Goal: Check status: Check status

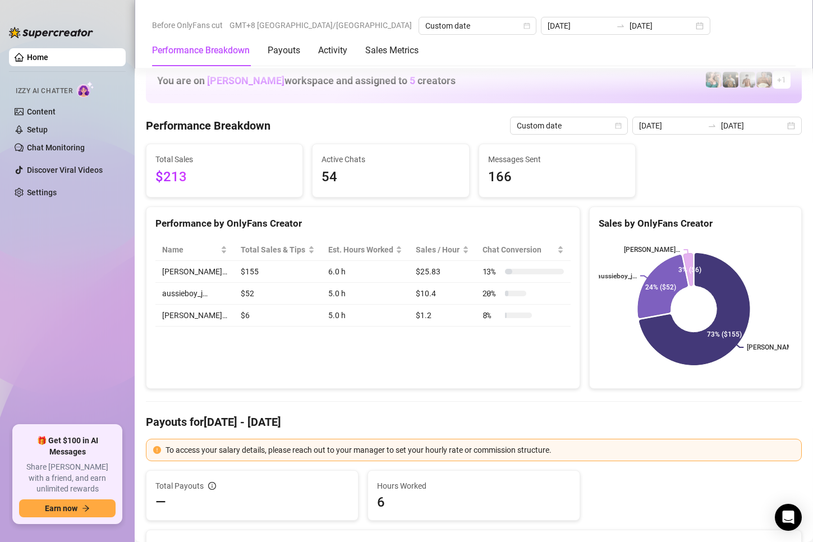
scroll to position [785, 0]
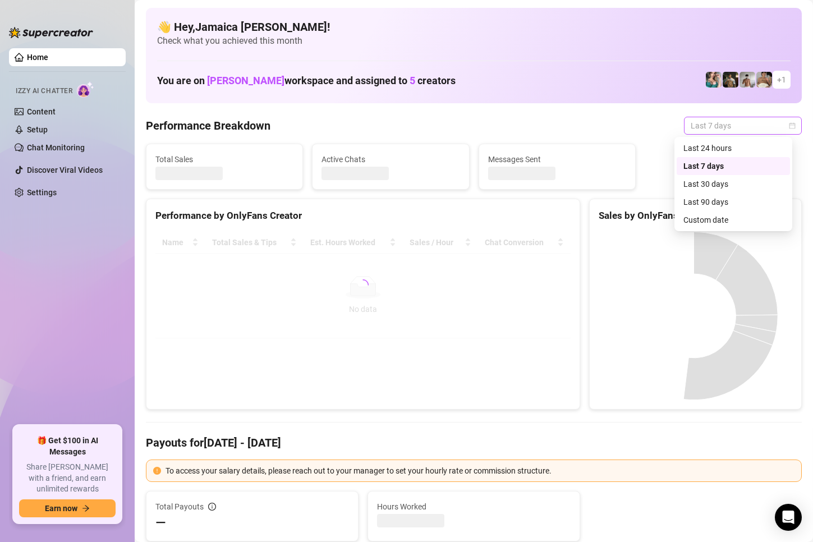
click at [690, 122] on span "Last 7 days" at bounding box center [742, 125] width 104 height 17
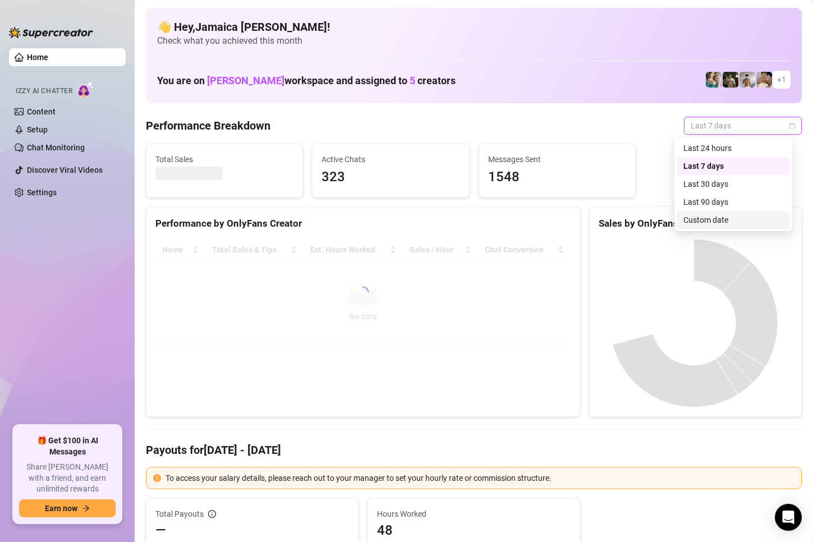
click at [703, 220] on div "Custom date" at bounding box center [733, 220] width 100 height 12
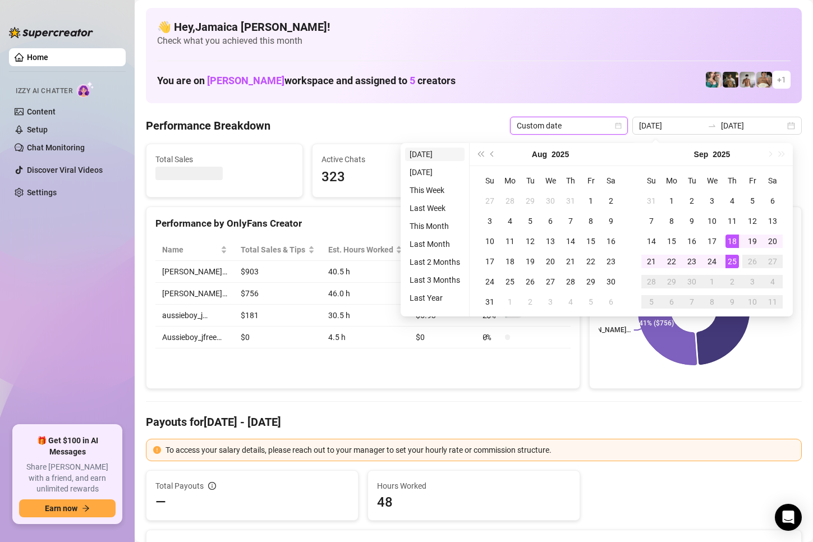
type input "[DATE]"
click at [436, 153] on li "[DATE]" at bounding box center [434, 153] width 59 height 13
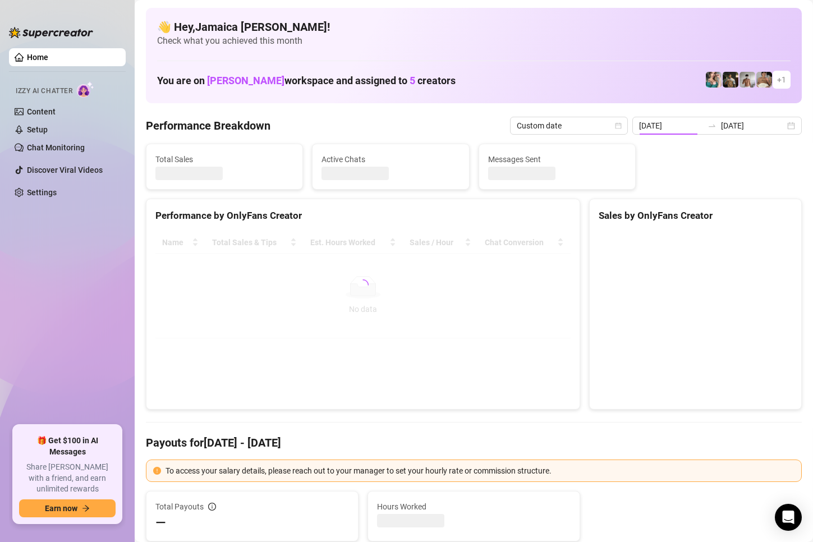
type input "[DATE]"
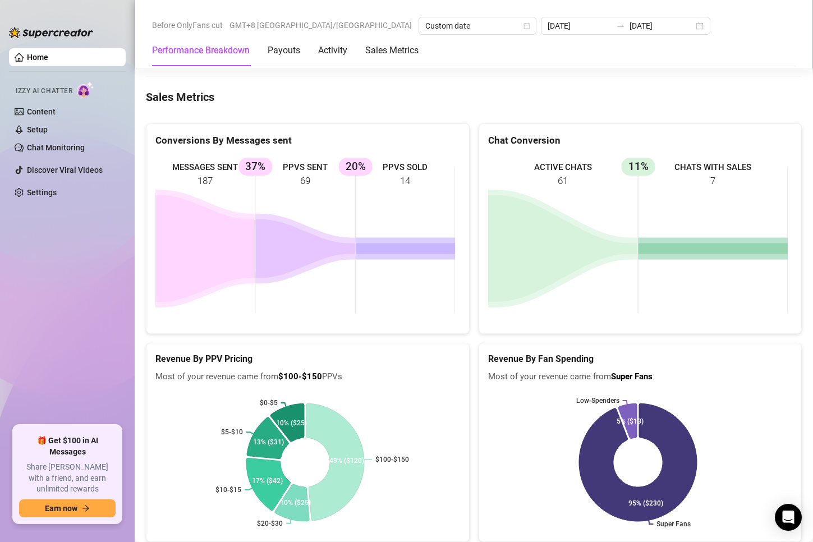
scroll to position [1682, 0]
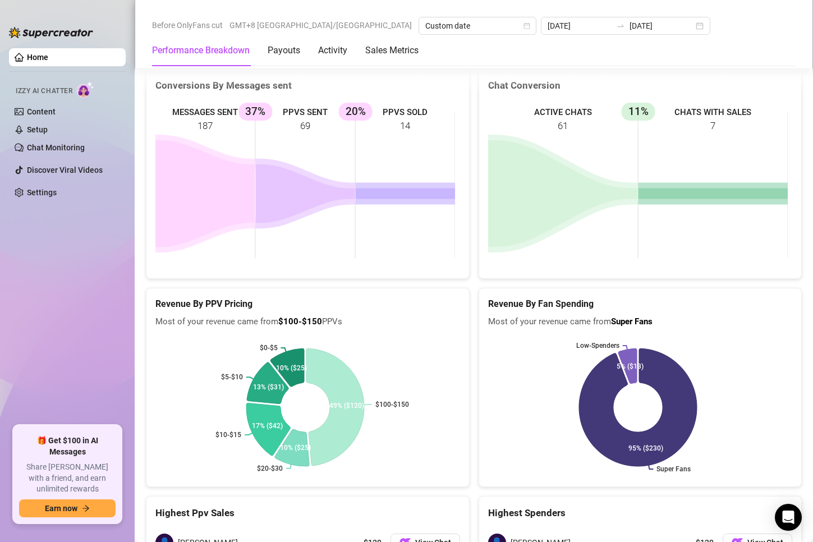
click at [167, 140] on icon at bounding box center [204, 193] width 99 height 107
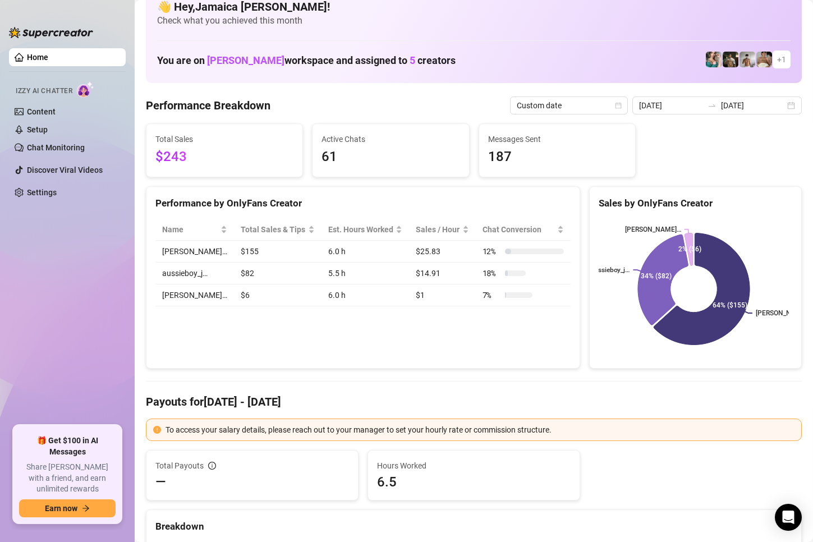
scroll to position [0, 0]
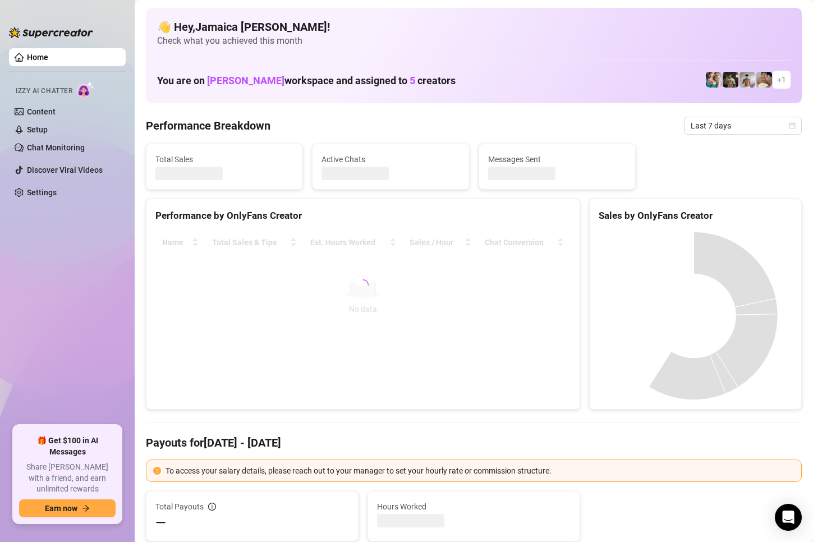
click at [690, 127] on span "Last 7 days" at bounding box center [742, 125] width 104 height 17
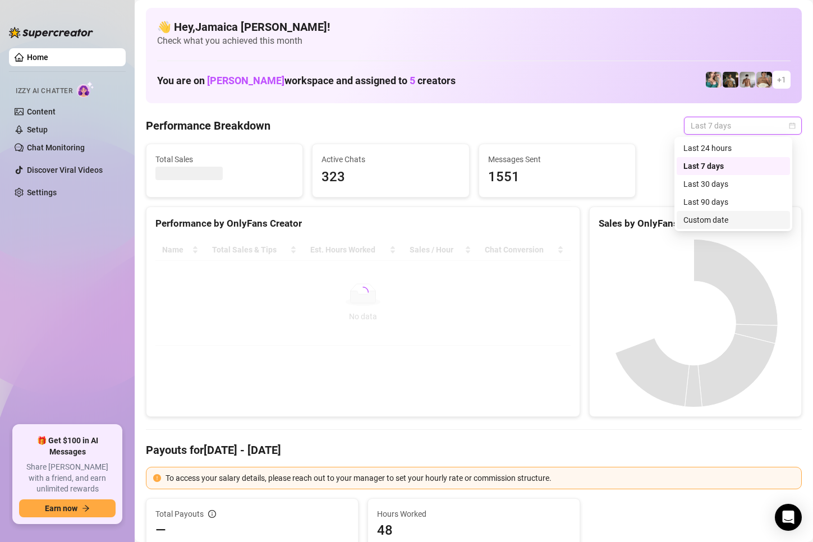
click at [688, 215] on div "Custom date" at bounding box center [733, 220] width 100 height 12
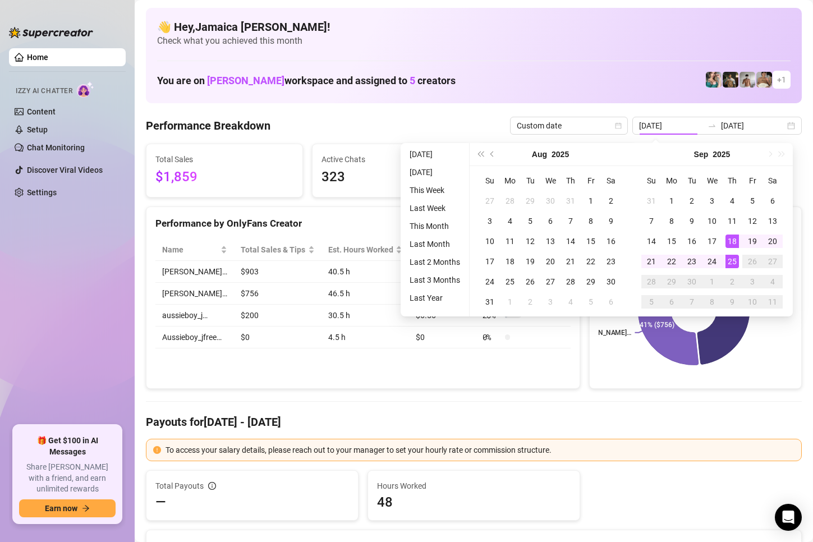
click at [426, 146] on ul "[DATE] [DATE] This Week Last Week This Month Last Month Last 2 Months Last 3 Mo…" at bounding box center [434, 229] width 69 height 173
type input "[DATE]"
click at [424, 151] on li "[DATE]" at bounding box center [434, 153] width 59 height 13
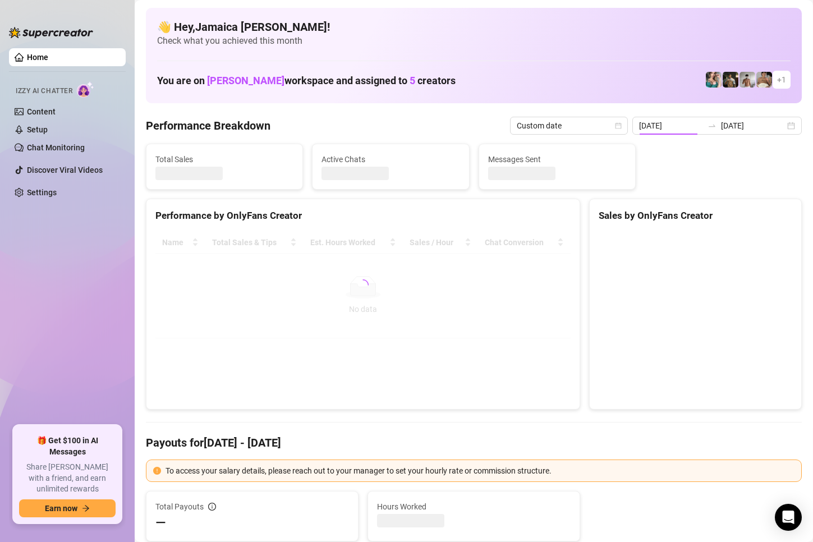
type input "[DATE]"
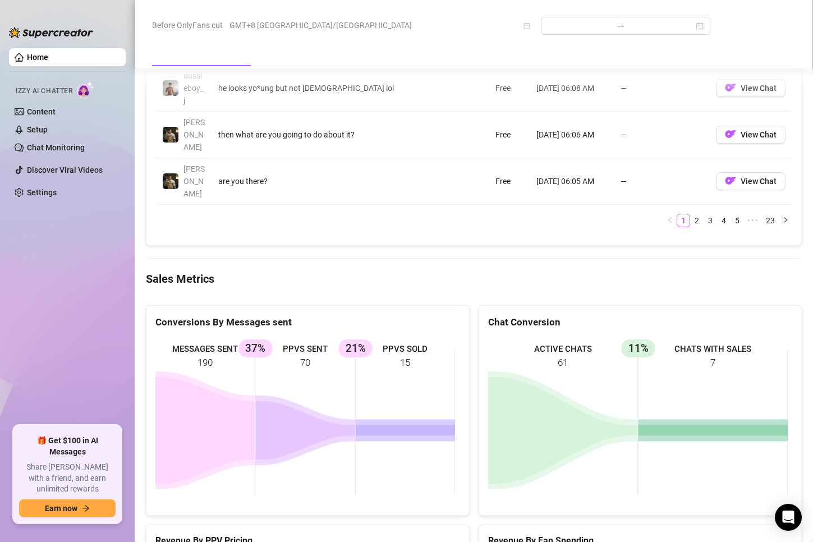
scroll to position [1514, 0]
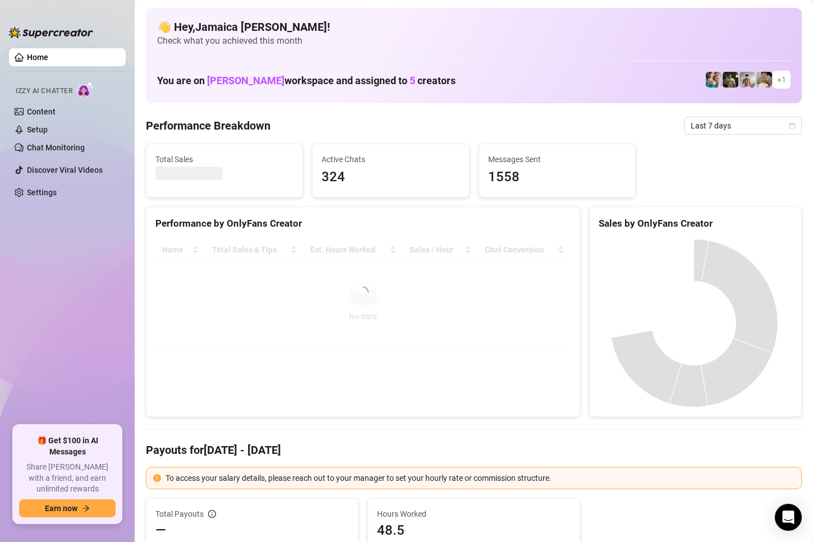
click at [697, 123] on span "Last 7 days" at bounding box center [742, 125] width 104 height 17
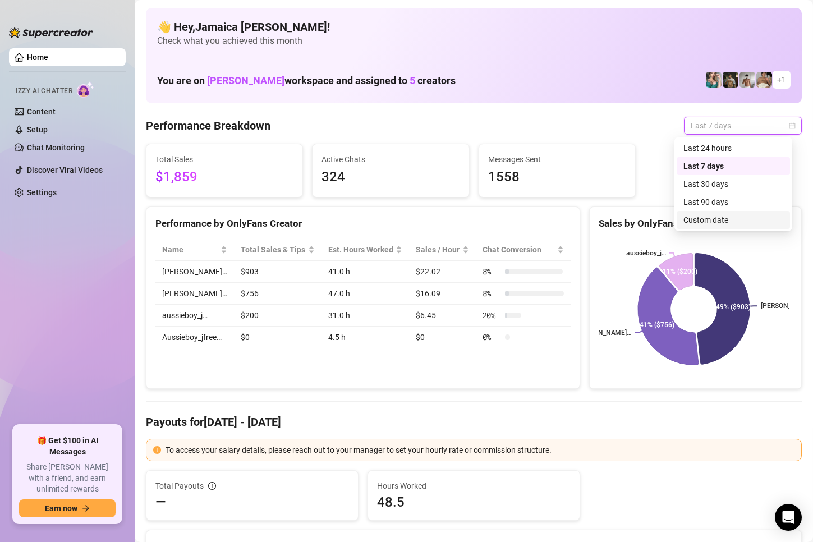
click at [705, 215] on div "Custom date" at bounding box center [733, 220] width 100 height 12
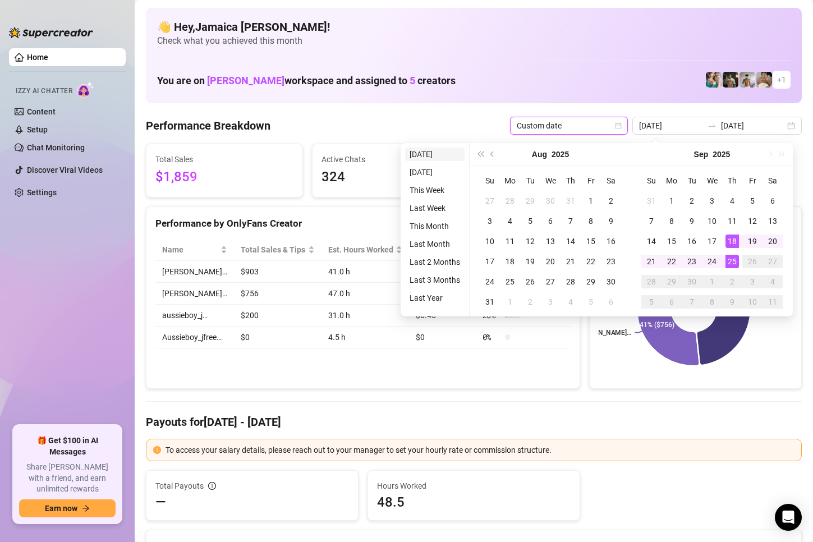
type input "[DATE]"
click at [426, 150] on li "[DATE]" at bounding box center [434, 153] width 59 height 13
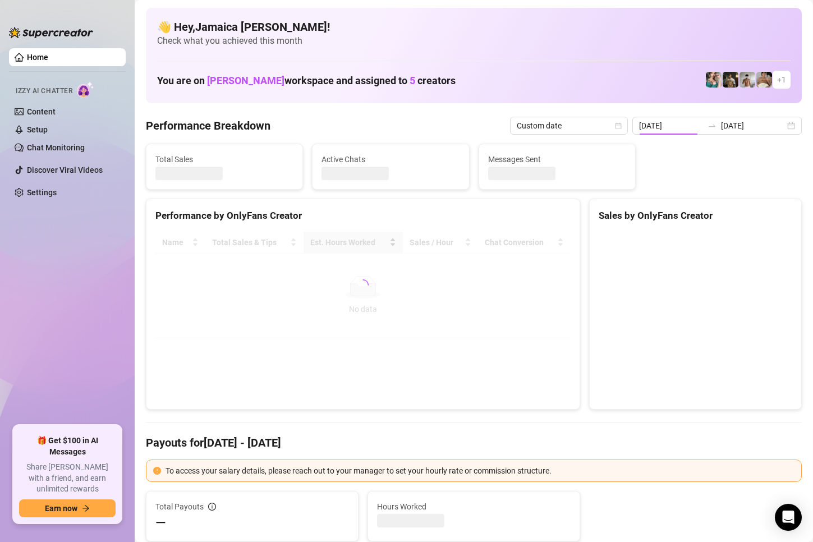
type input "[DATE]"
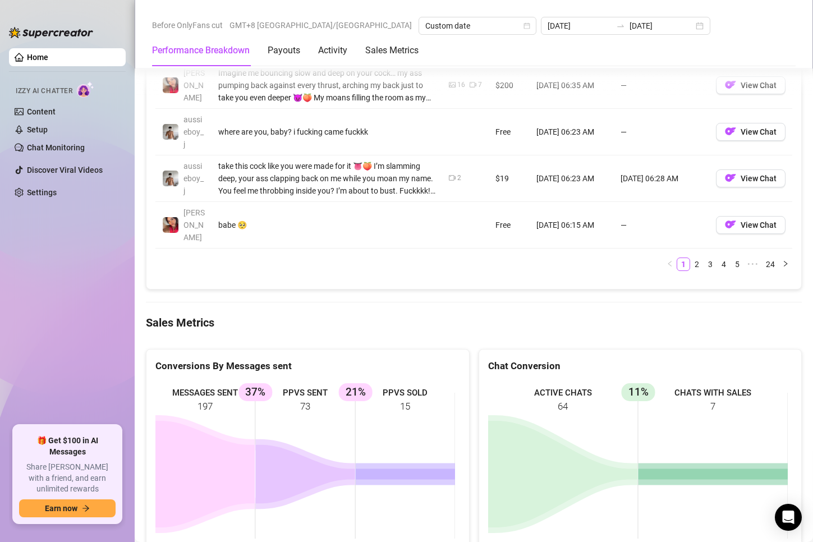
scroll to position [1514, 0]
